Goal: Transaction & Acquisition: Purchase product/service

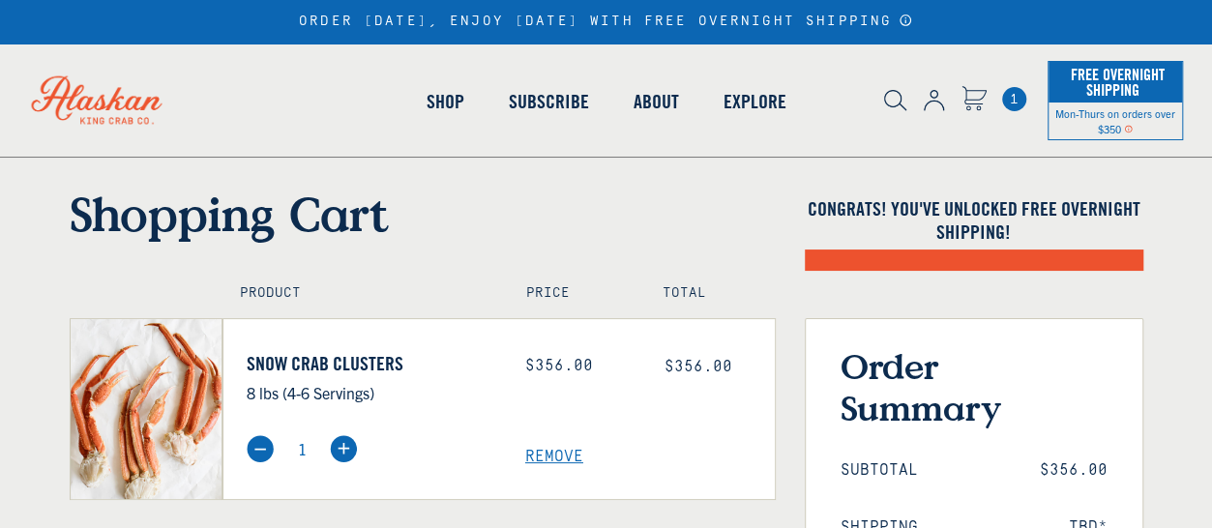
select select "40826420691023"
click at [557, 448] on span "Remove" at bounding box center [650, 457] width 250 height 18
